Goal: Information Seeking & Learning: Find specific fact

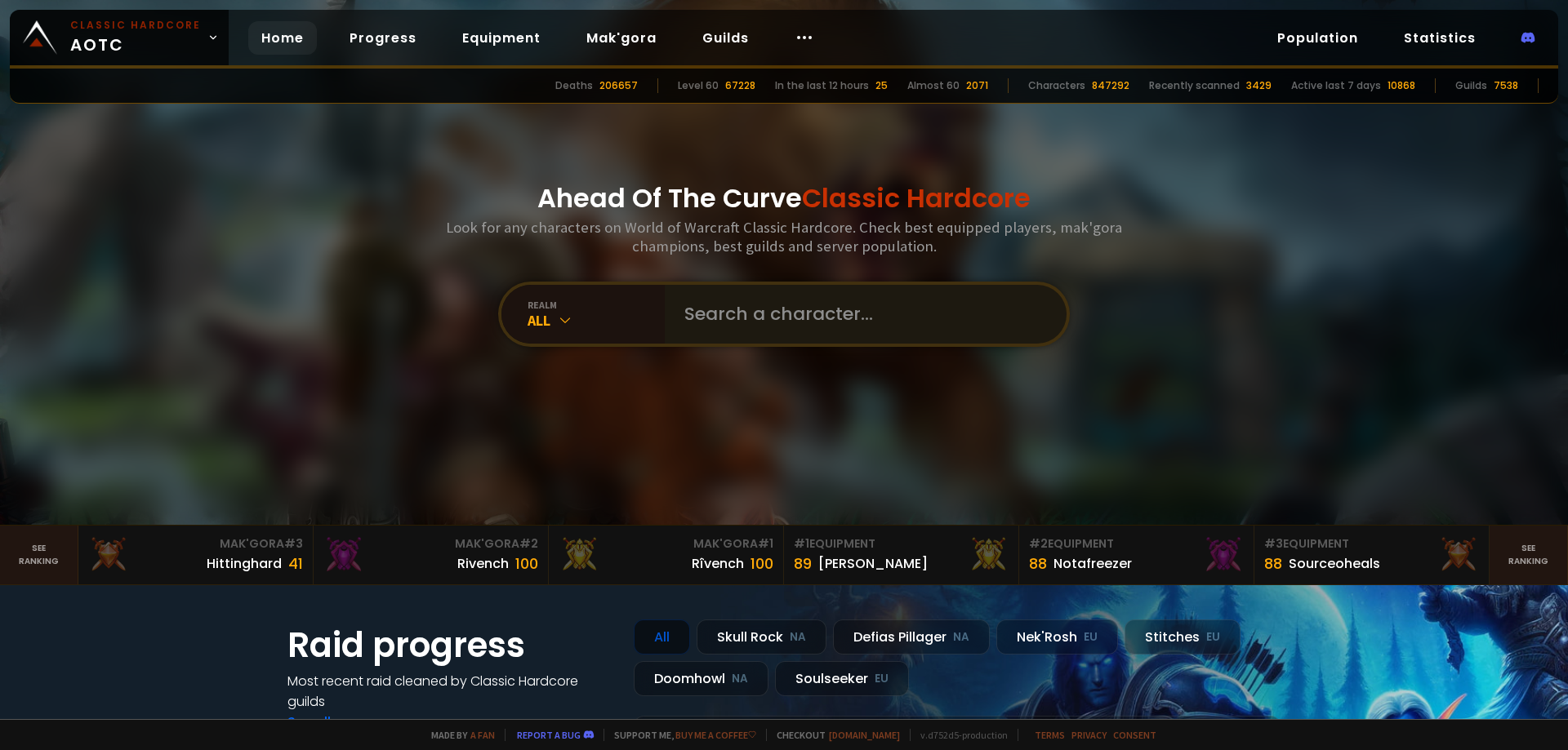
click at [745, 300] on input "text" at bounding box center [861, 314] width 372 height 58
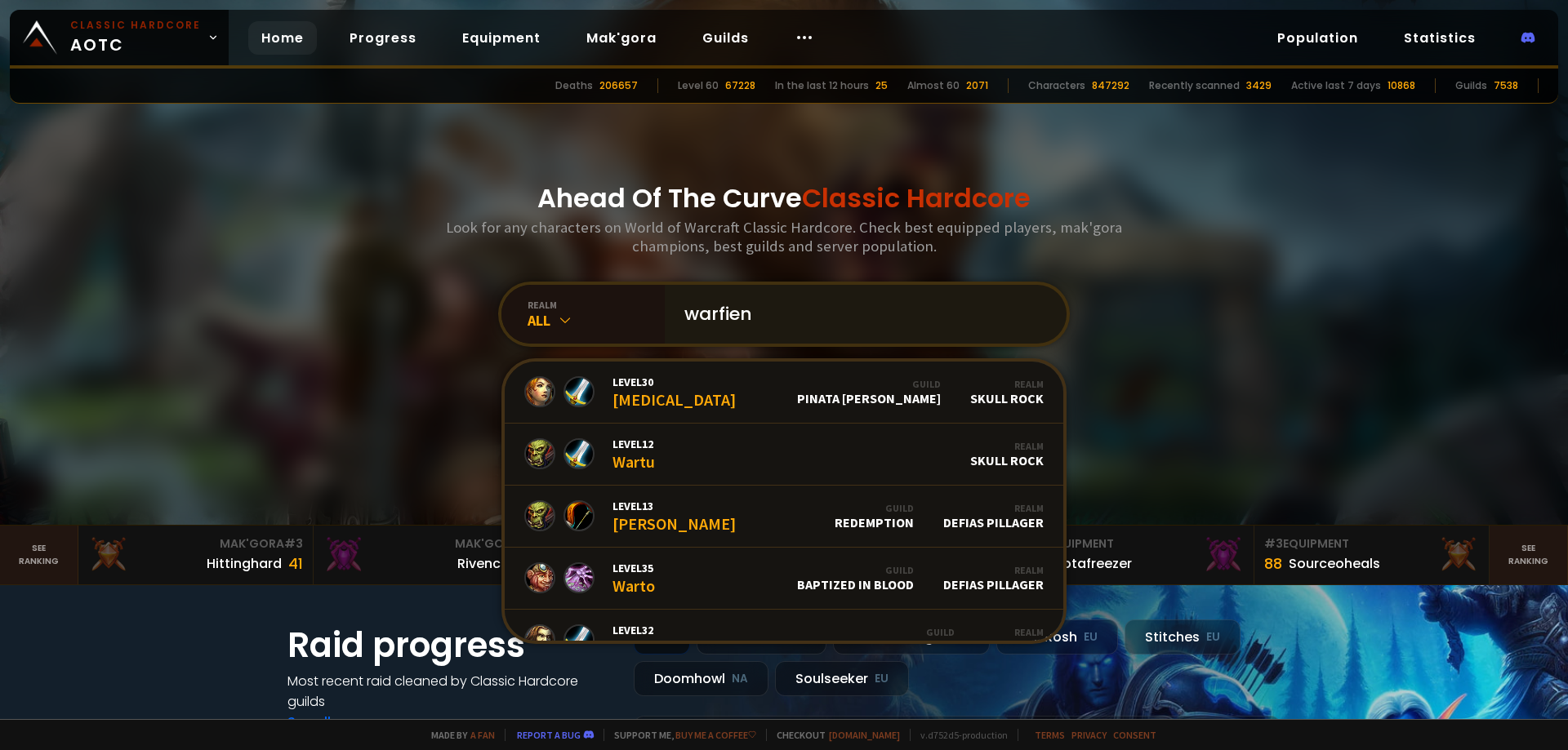
type input "warfiend"
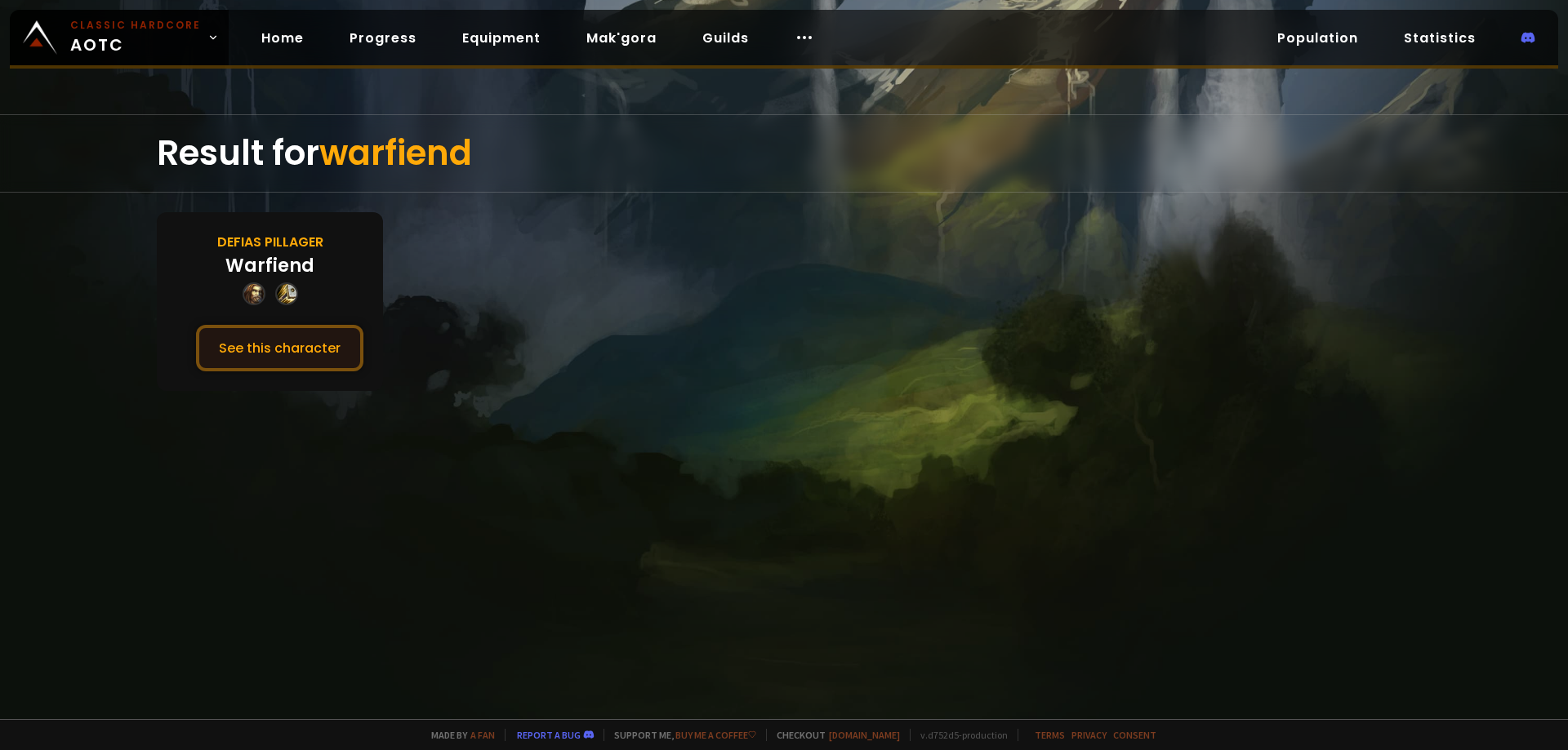
click at [277, 341] on button "See this character" at bounding box center [279, 348] width 167 height 47
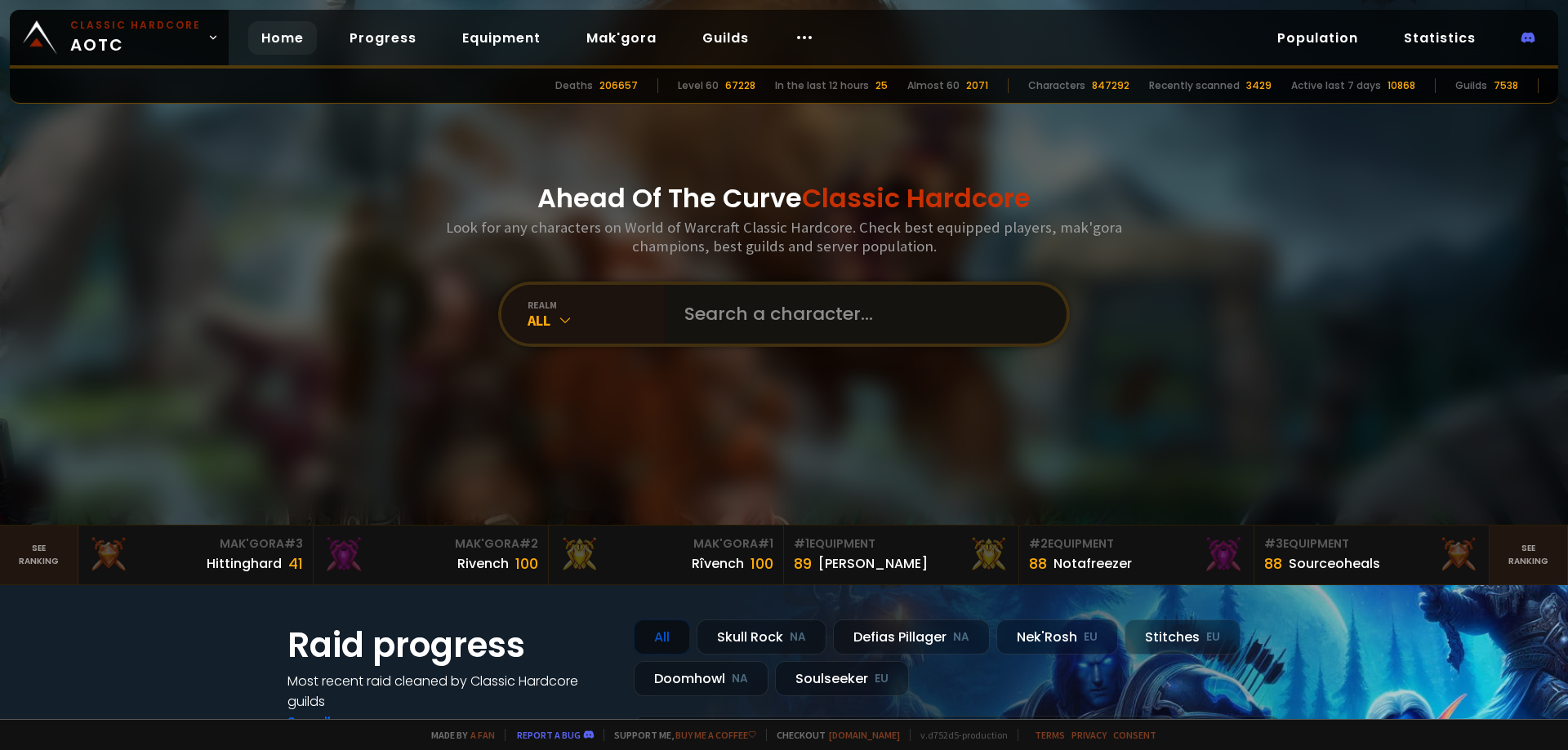
click at [828, 307] on input "text" at bounding box center [861, 314] width 372 height 58
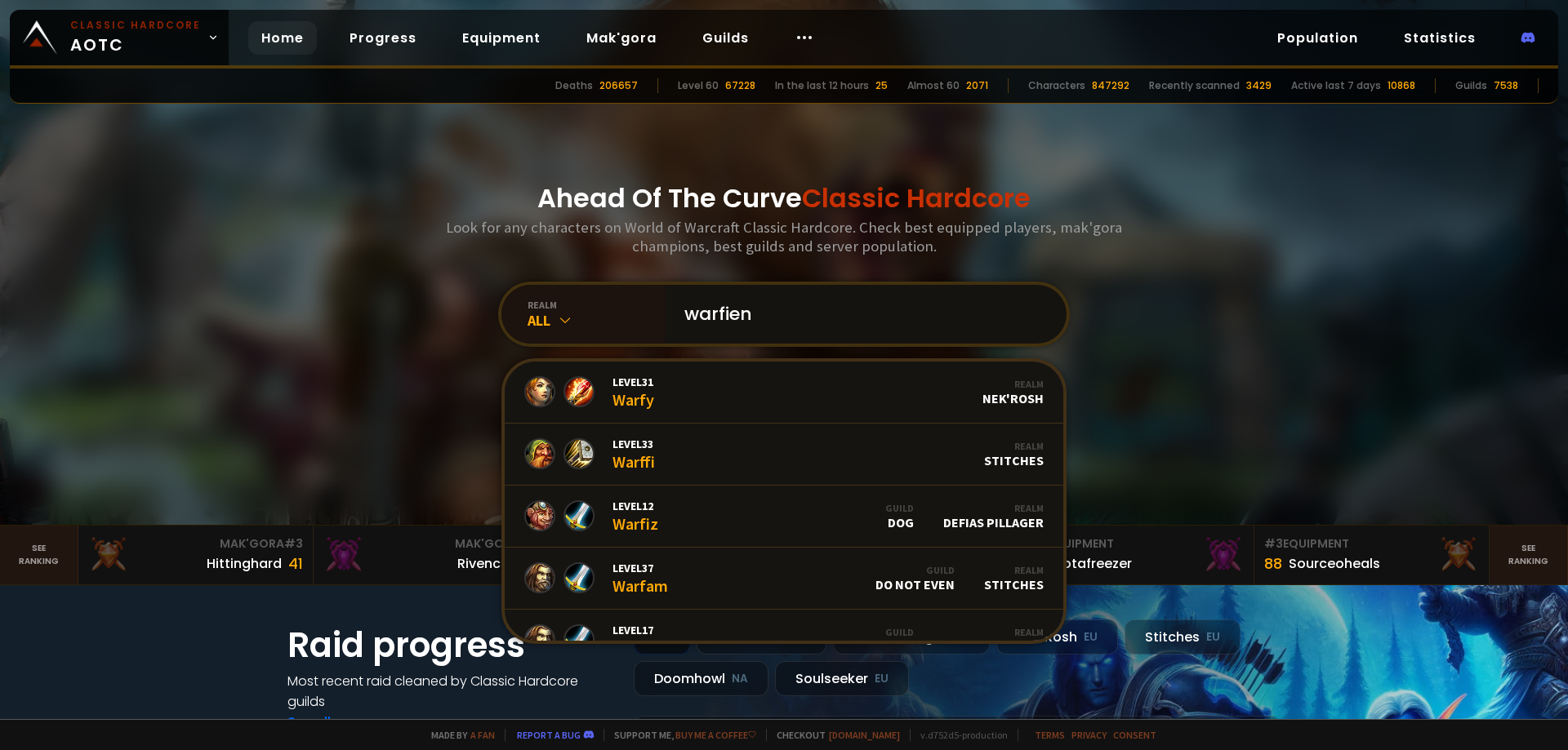
type input "warfiend"
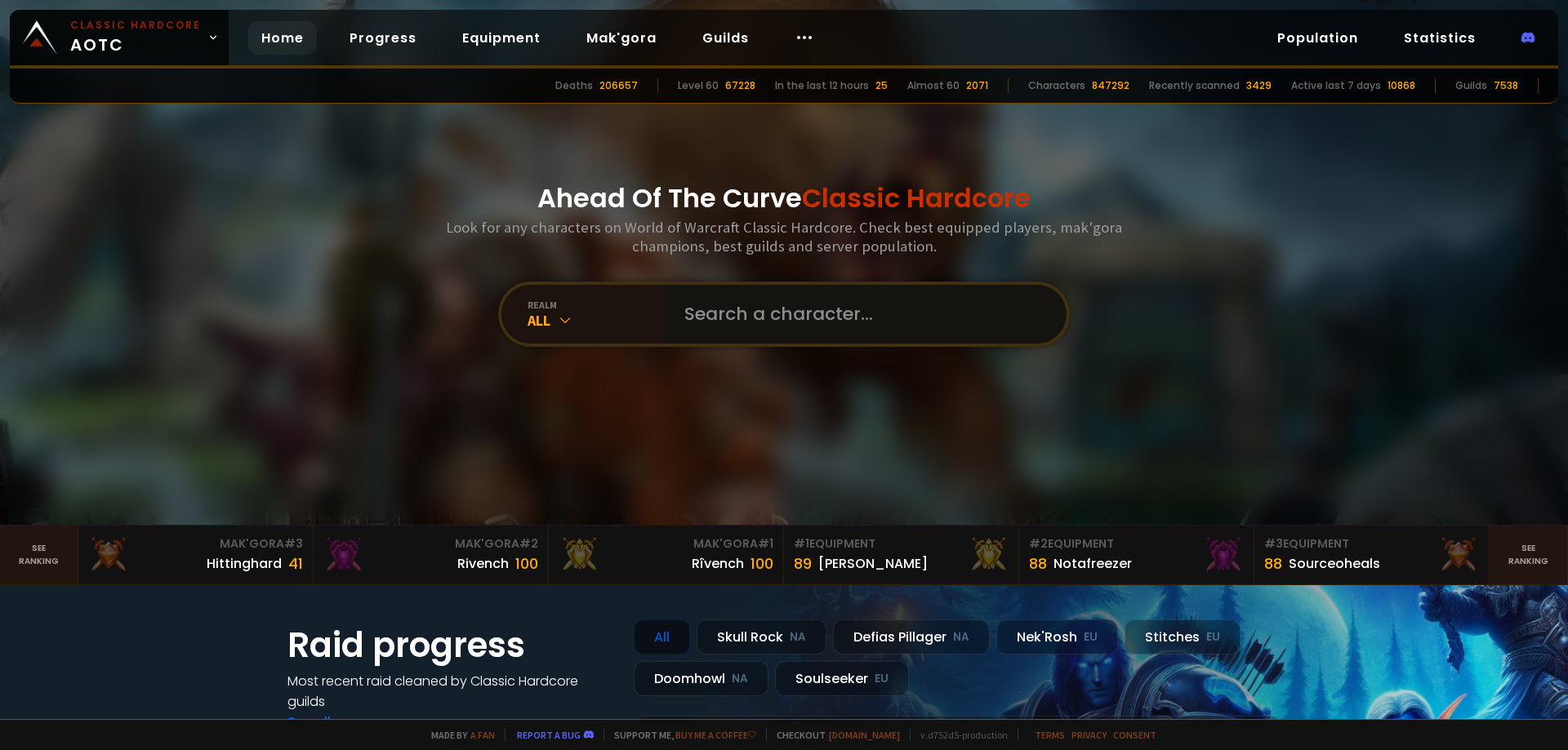
click at [770, 312] on input "text" at bounding box center [861, 314] width 372 height 58
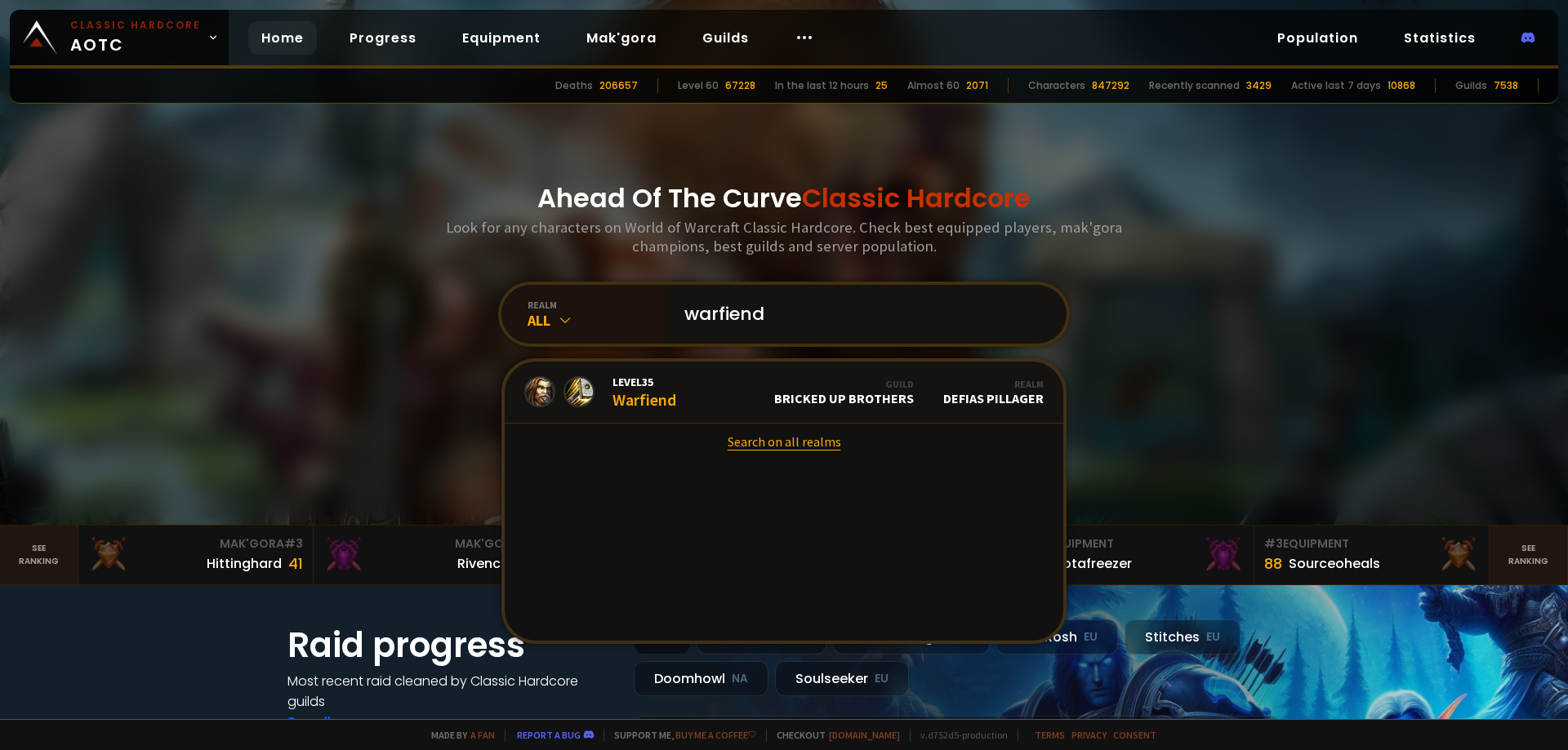
type input "warfiend"
click at [776, 445] on link "Search on all realms" at bounding box center [784, 442] width 558 height 36
